Goal: Information Seeking & Learning: Learn about a topic

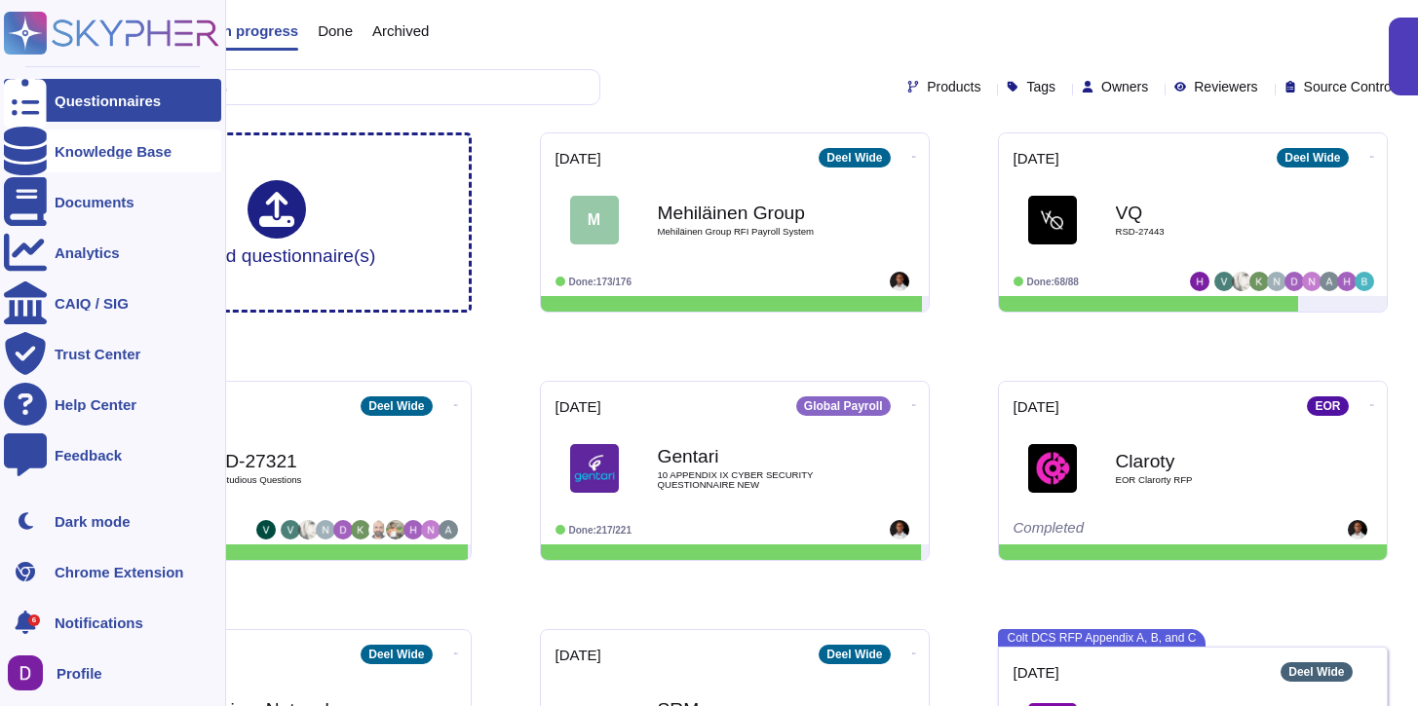
click at [24, 139] on div at bounding box center [25, 151] width 43 height 43
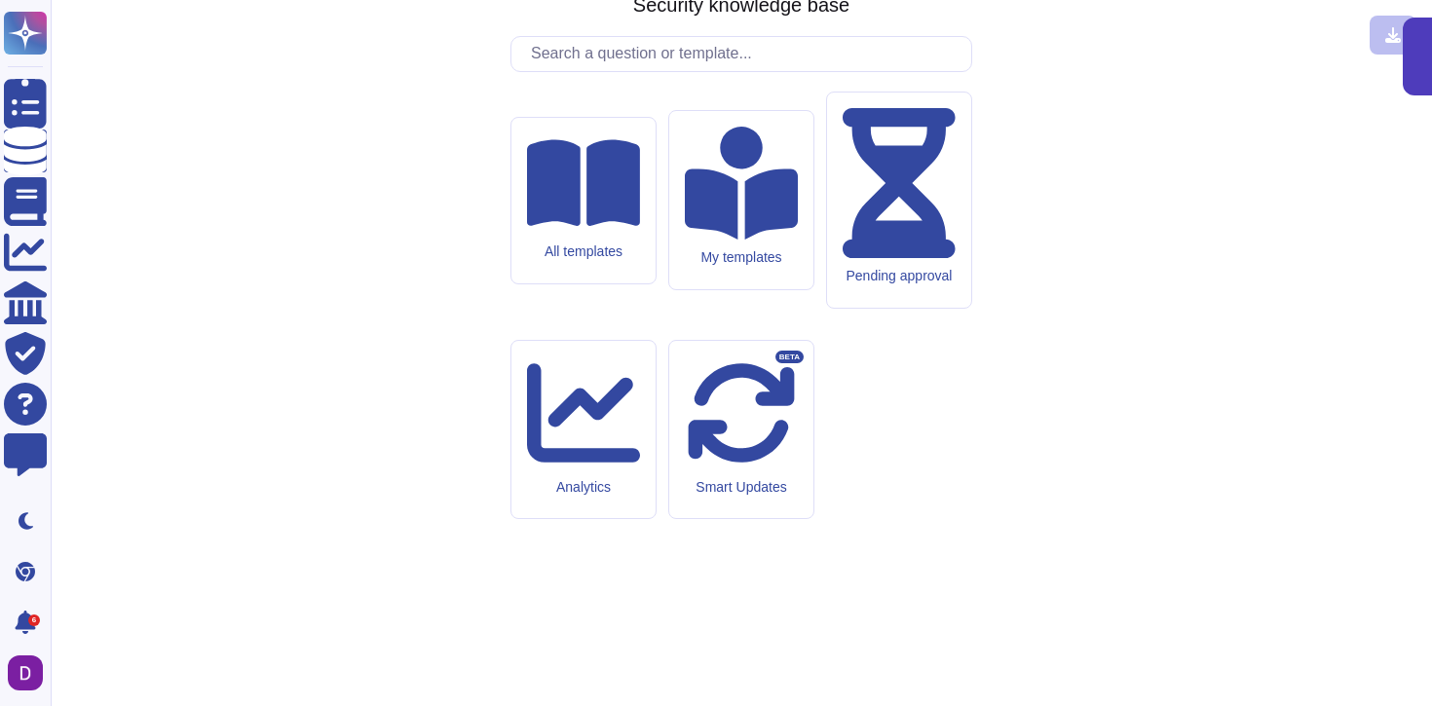
click at [610, 71] on input "text" at bounding box center [746, 54] width 450 height 34
